Goal: Task Accomplishment & Management: Complete application form

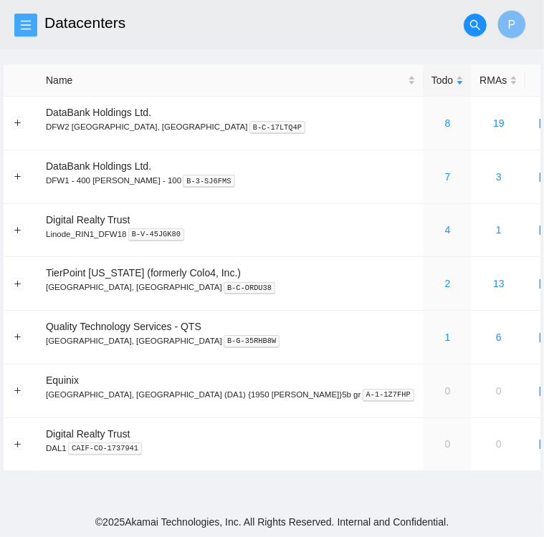
click at [21, 29] on icon "menu" at bounding box center [26, 24] width 10 height 9
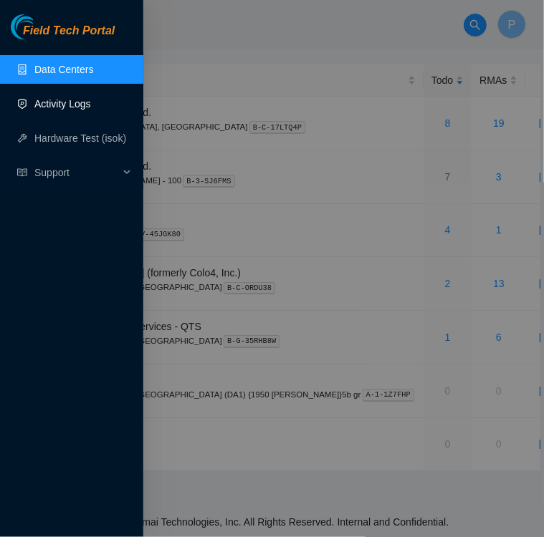
click at [62, 100] on link "Activity Logs" at bounding box center [62, 103] width 57 height 11
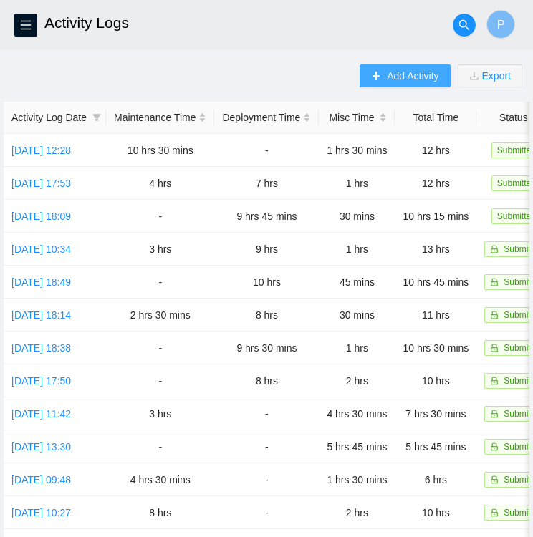
click at [417, 73] on span "Add Activity" at bounding box center [413, 76] width 52 height 16
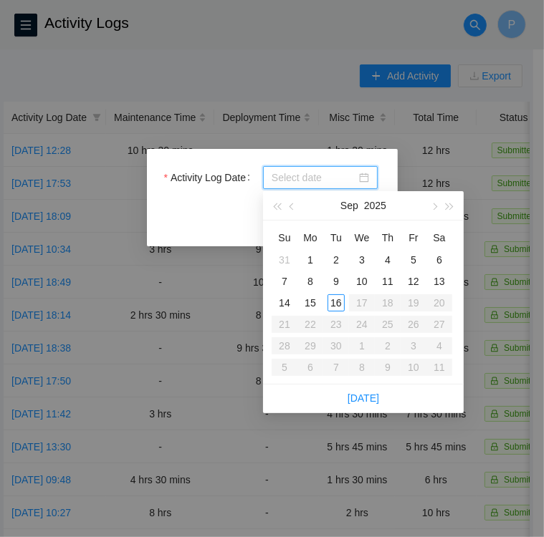
click at [336, 174] on input "Activity Log Date" at bounding box center [314, 178] width 85 height 16
type input "[DATE]"
click at [337, 305] on div "16" at bounding box center [335, 303] width 17 height 17
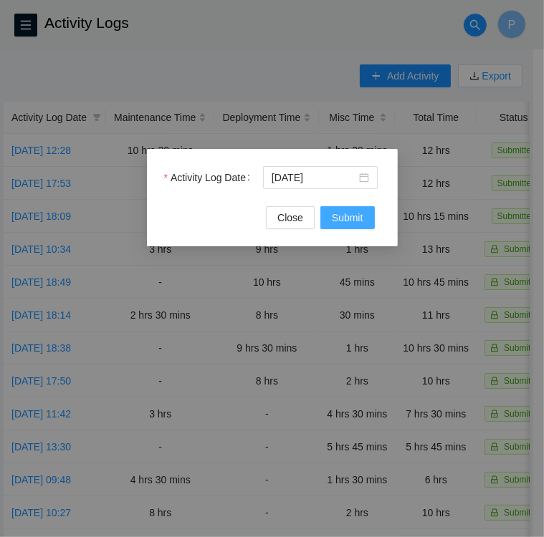
click at [353, 216] on span "Submit" at bounding box center [348, 218] width 32 height 16
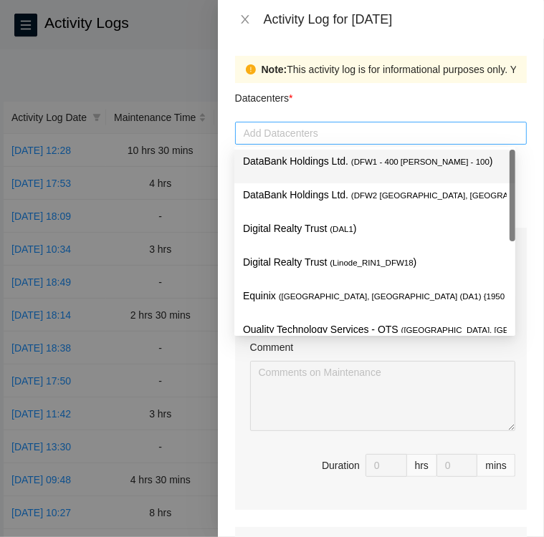
click at [364, 126] on div at bounding box center [381, 133] width 284 height 17
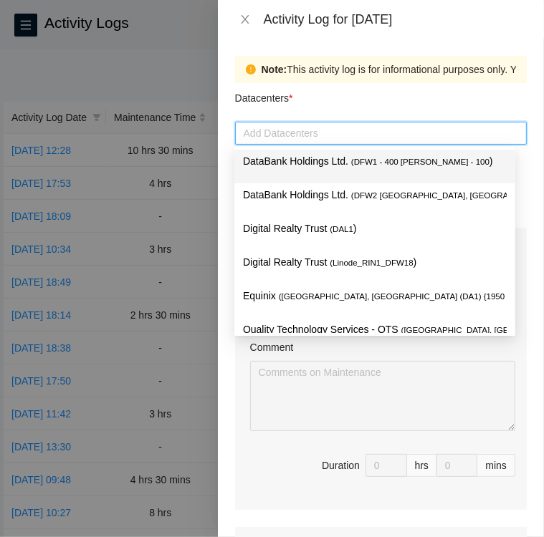
click at [368, 163] on span "( DFW1 - 400 [PERSON_NAME] - 100" at bounding box center [420, 162] width 138 height 9
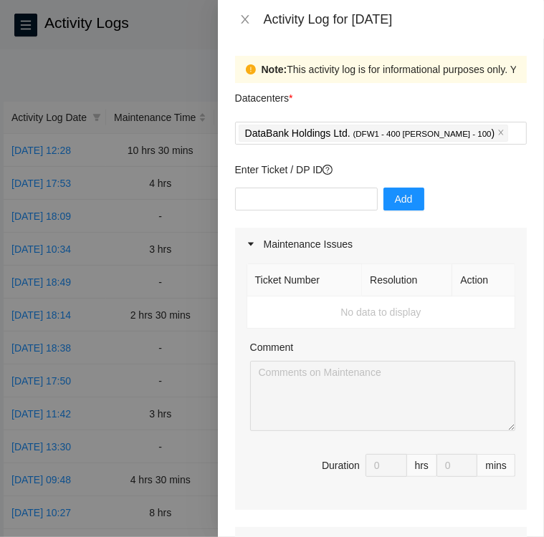
click at [436, 91] on div "Datacenters *" at bounding box center [381, 102] width 292 height 39
click at [325, 203] on input "text" at bounding box center [306, 199] width 143 height 23
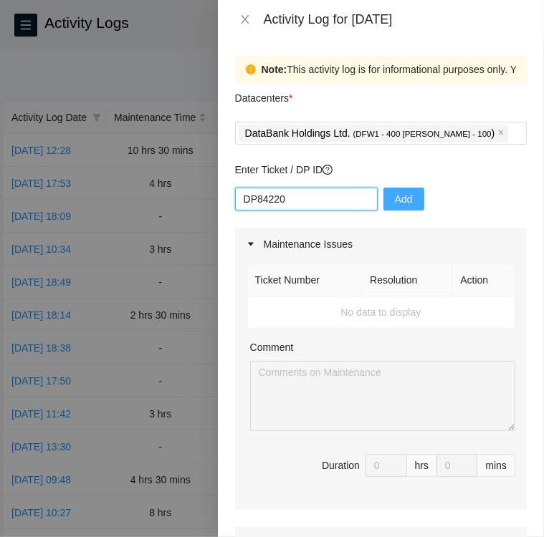
type input "DP84220"
click at [395, 198] on span "Add" at bounding box center [404, 199] width 18 height 16
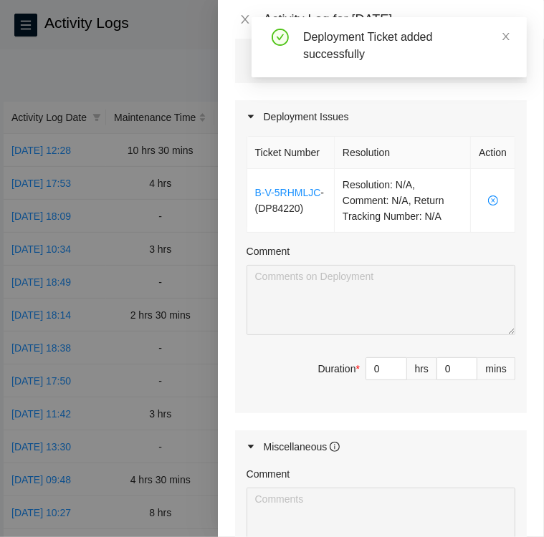
scroll to position [431, 0]
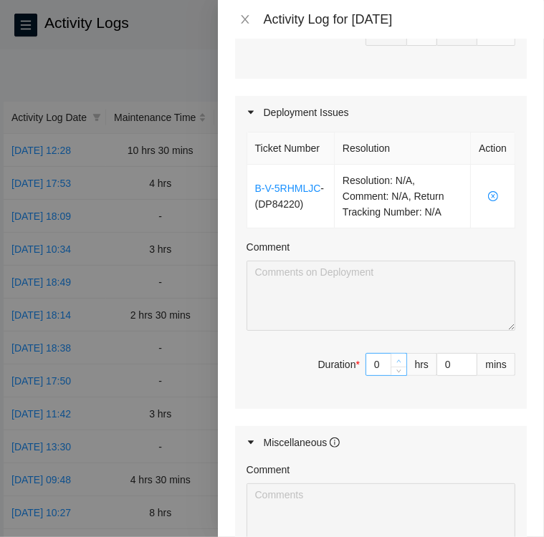
type input "1"
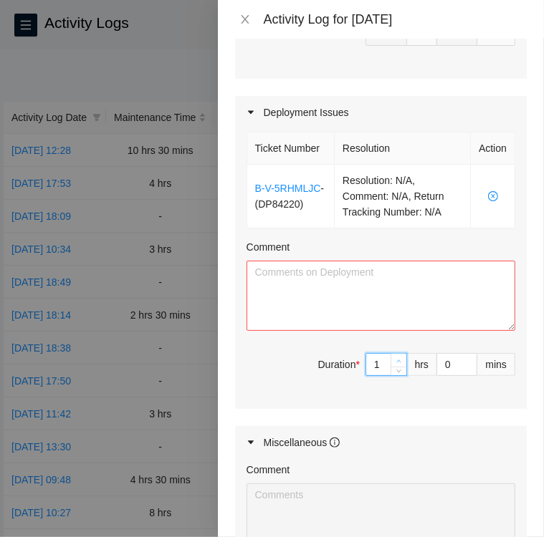
click at [396, 364] on icon "up" at bounding box center [398, 361] width 5 height 5
type input "2"
click at [396, 364] on icon "up" at bounding box center [398, 361] width 5 height 5
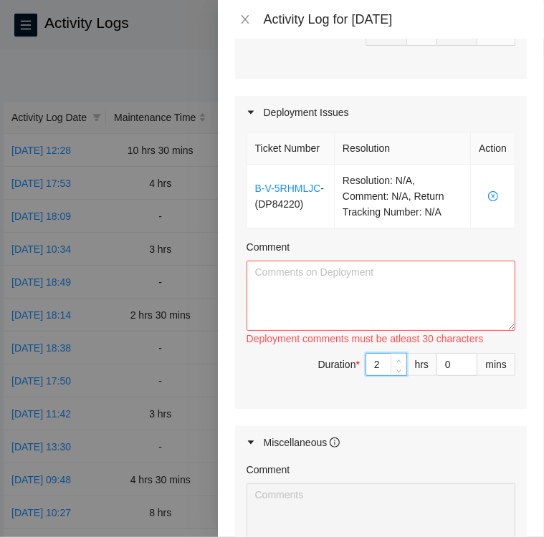
type input "3"
click at [396, 364] on icon "up" at bounding box center [398, 361] width 5 height 5
type input "4"
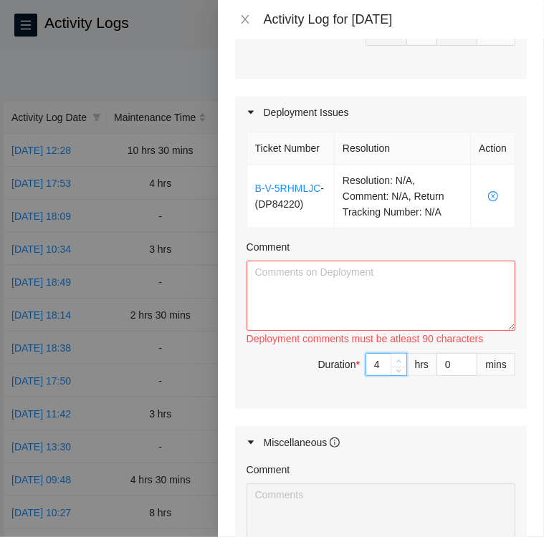
click at [396, 364] on icon "up" at bounding box center [398, 361] width 5 height 5
type input "5"
type input "6"
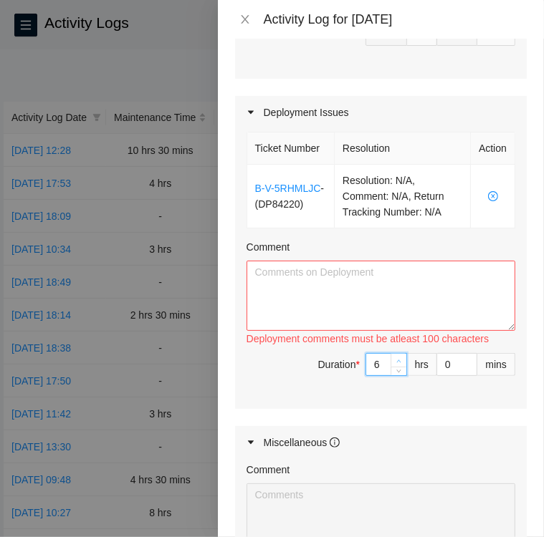
click at [396, 364] on icon "up" at bounding box center [398, 361] width 5 height 5
type input "7"
click at [396, 364] on icon "up" at bounding box center [398, 361] width 5 height 5
type input "6"
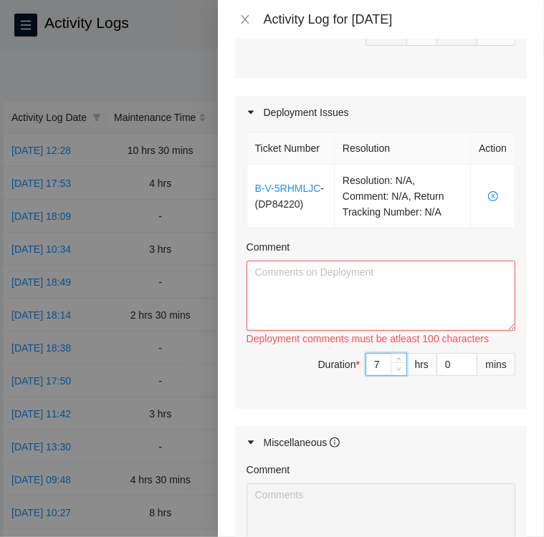
type input "6"
click at [396, 372] on icon "down" at bounding box center [398, 369] width 5 height 5
click at [433, 279] on textarea "Comment" at bounding box center [380, 296] width 269 height 70
paste textarea "Loremips Dol 8/54/73 SIT • AM10651 Consecte Adipi elit seddoei tempori ut Labo …"
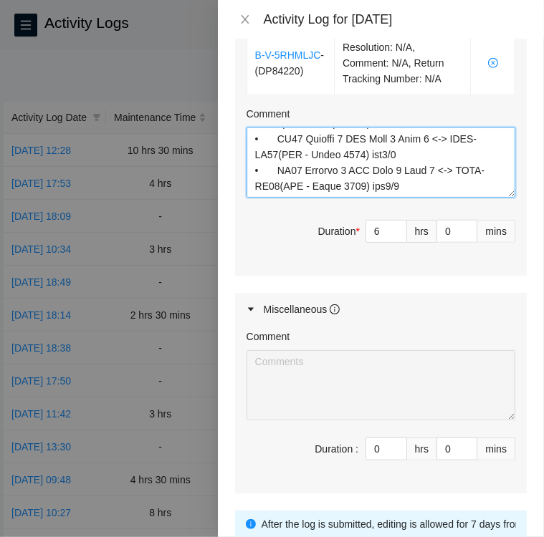
scroll to position [573, 0]
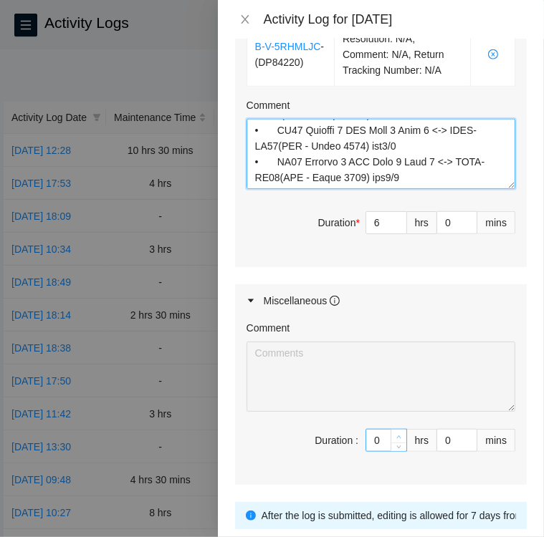
type textarea "Loremips Dol 8/54/73 SIT • AM10651 Consecte Adipi elit seddoei tempori ut Labo …"
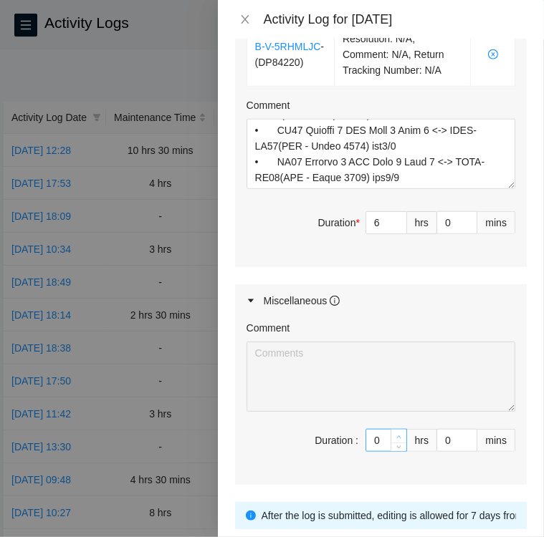
type input "1"
type input "7"
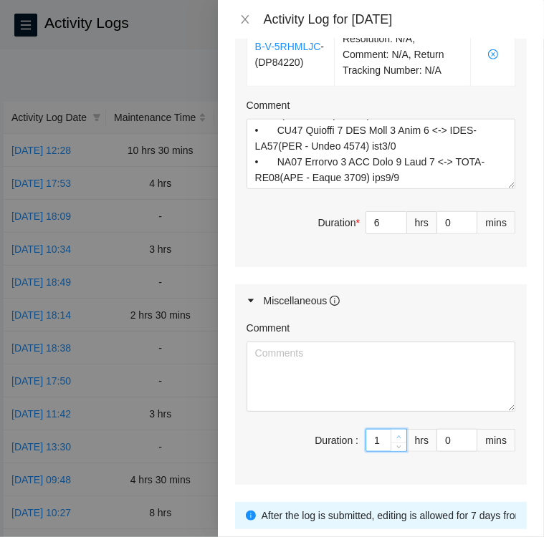
click at [395, 441] on span "up" at bounding box center [399, 437] width 9 height 9
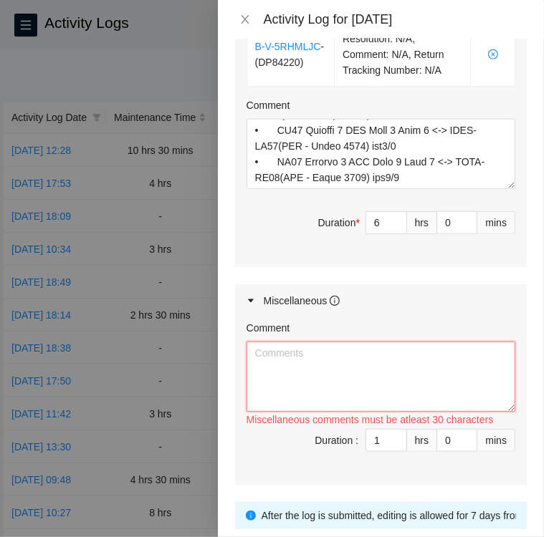
click at [317, 378] on textarea "Comment" at bounding box center [380, 377] width 269 height 70
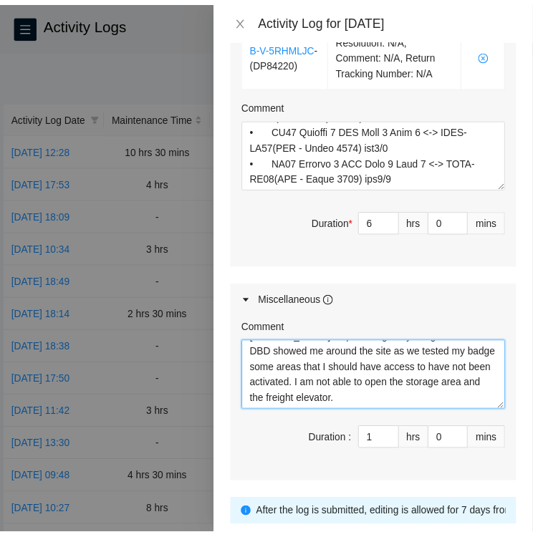
scroll to position [689, 0]
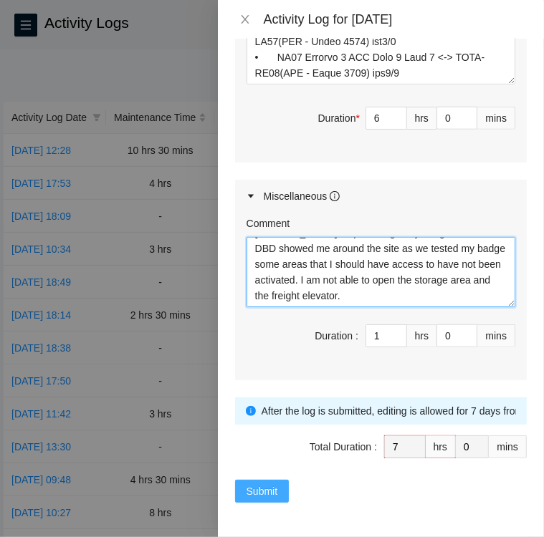
type textarea "[PERSON_NAME] helped me get my badge access for DBD showed me around the site a…"
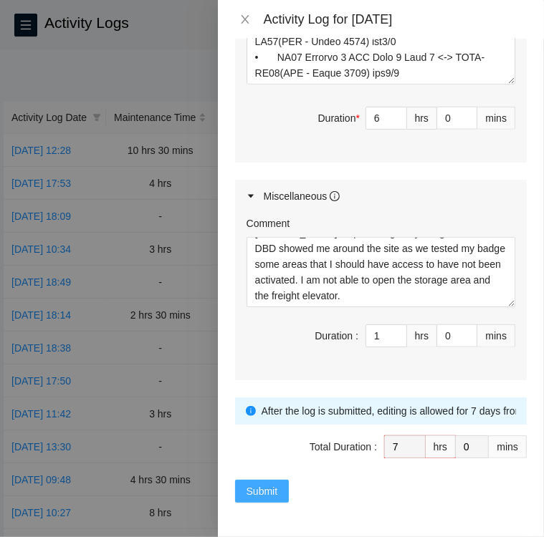
click at [263, 487] on span "Submit" at bounding box center [262, 492] width 32 height 16
